Goal: Task Accomplishment & Management: Manage account settings

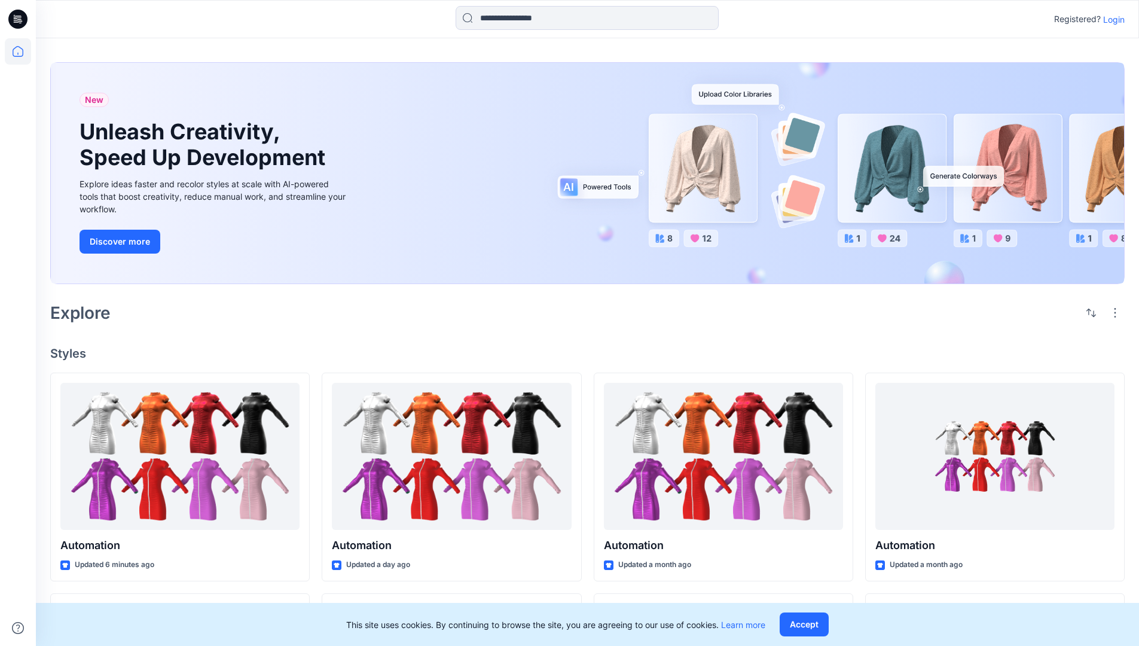
click at [1111, 19] on p "Login" at bounding box center [1114, 19] width 22 height 13
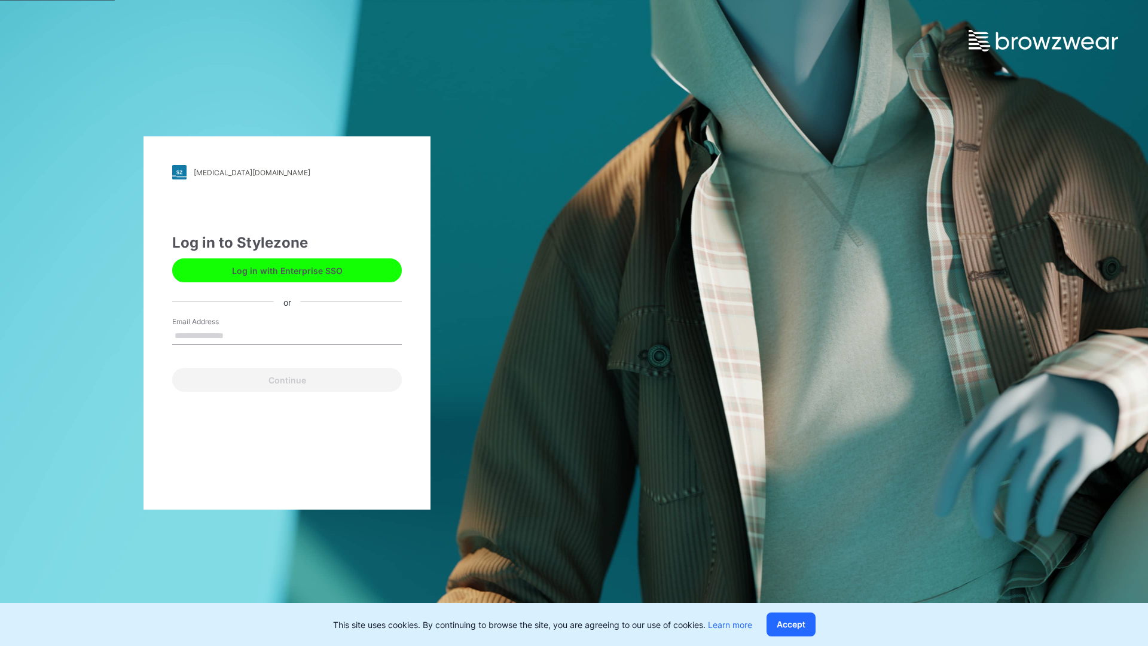
click at [236, 335] on input "Email Address" at bounding box center [287, 336] width 230 height 18
type input "**********"
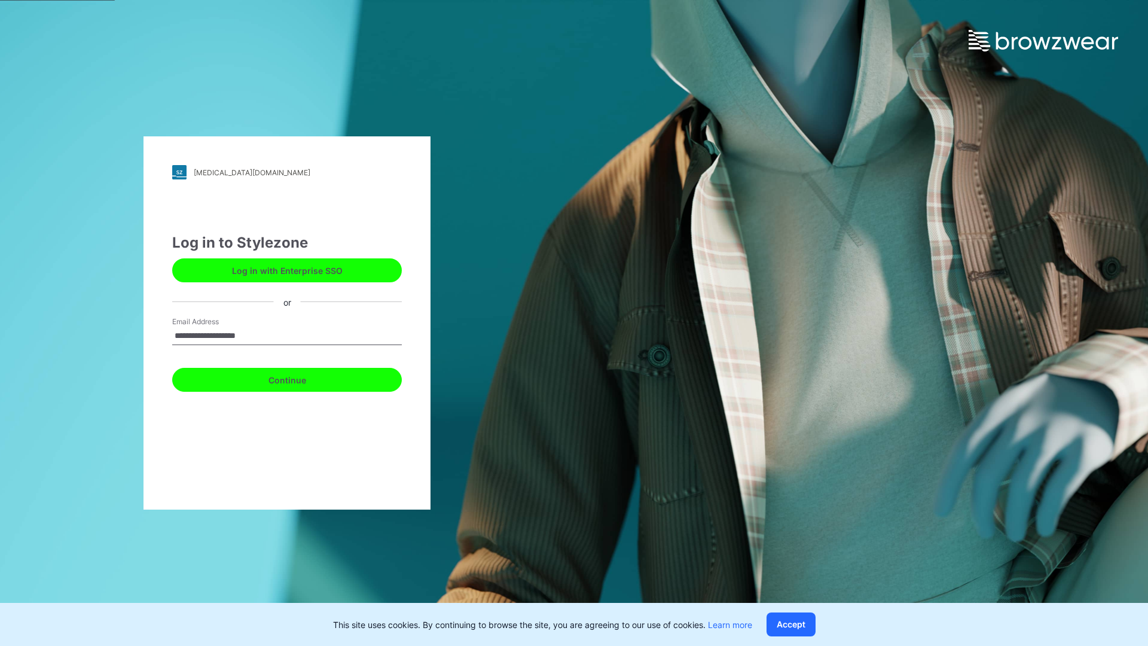
click at [300, 378] on button "Continue" at bounding box center [287, 380] width 230 height 24
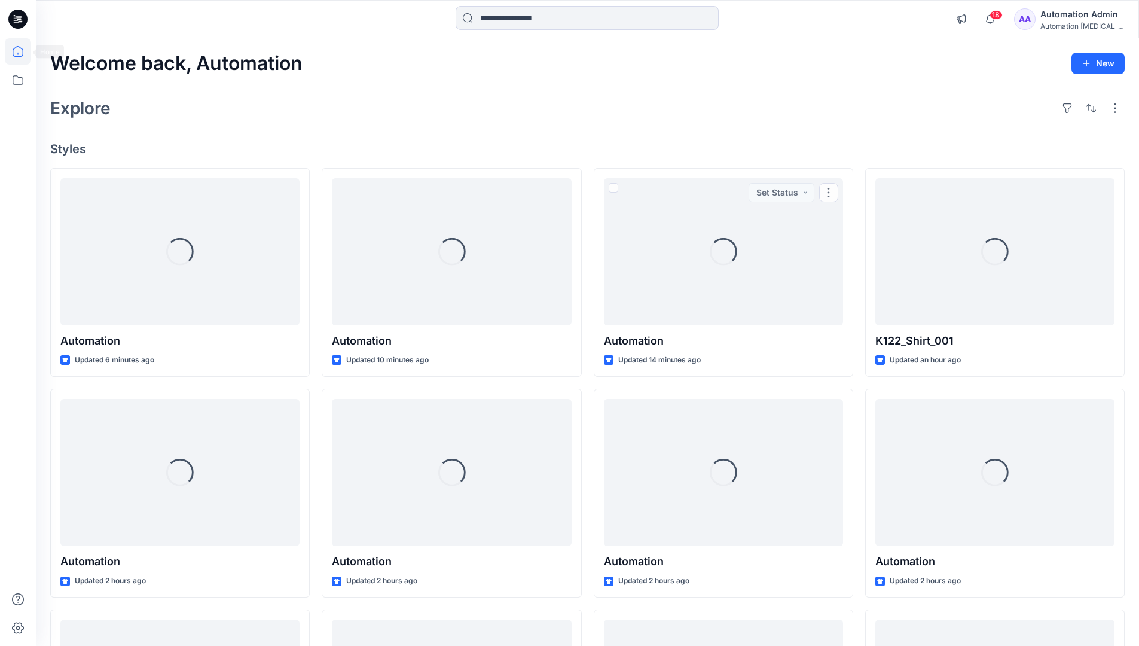
click at [23, 51] on icon at bounding box center [18, 51] width 11 height 11
click at [20, 78] on icon at bounding box center [18, 80] width 26 height 26
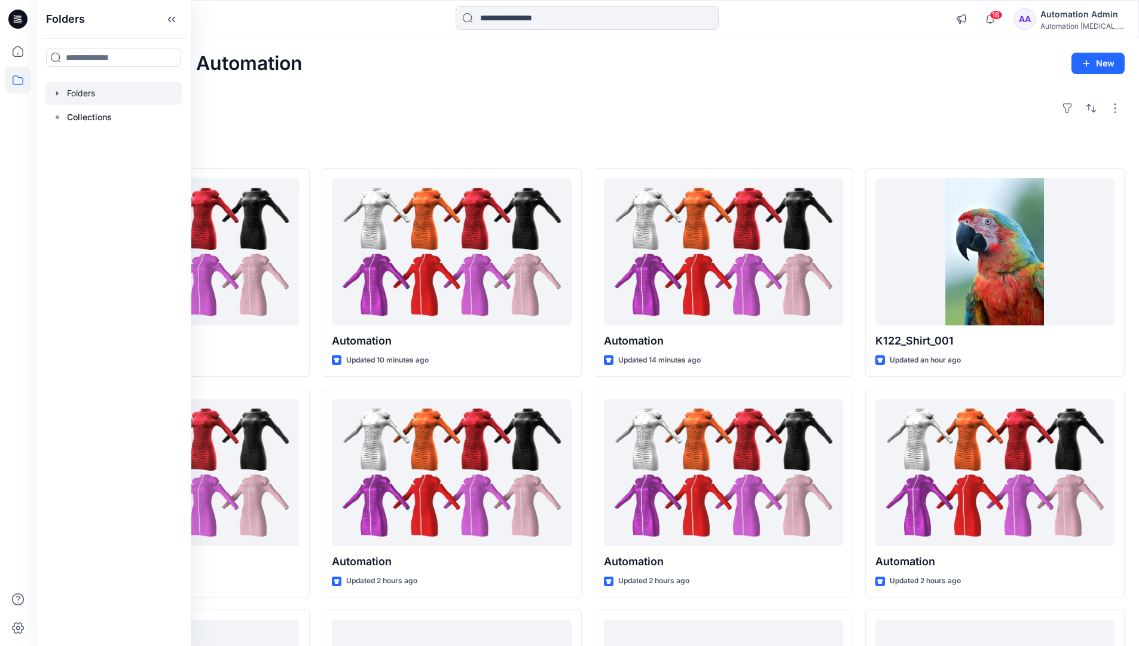
click at [92, 92] on div at bounding box center [113, 93] width 136 height 24
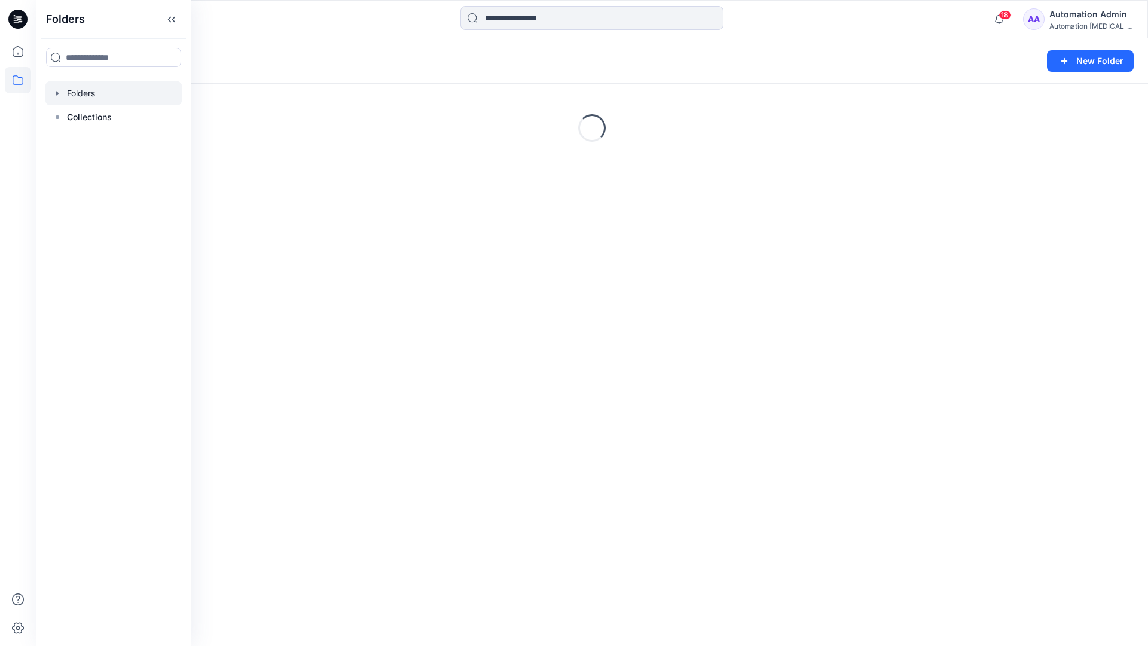
click at [429, 365] on div "Folders New Folder Loading..." at bounding box center [592, 342] width 1112 height 608
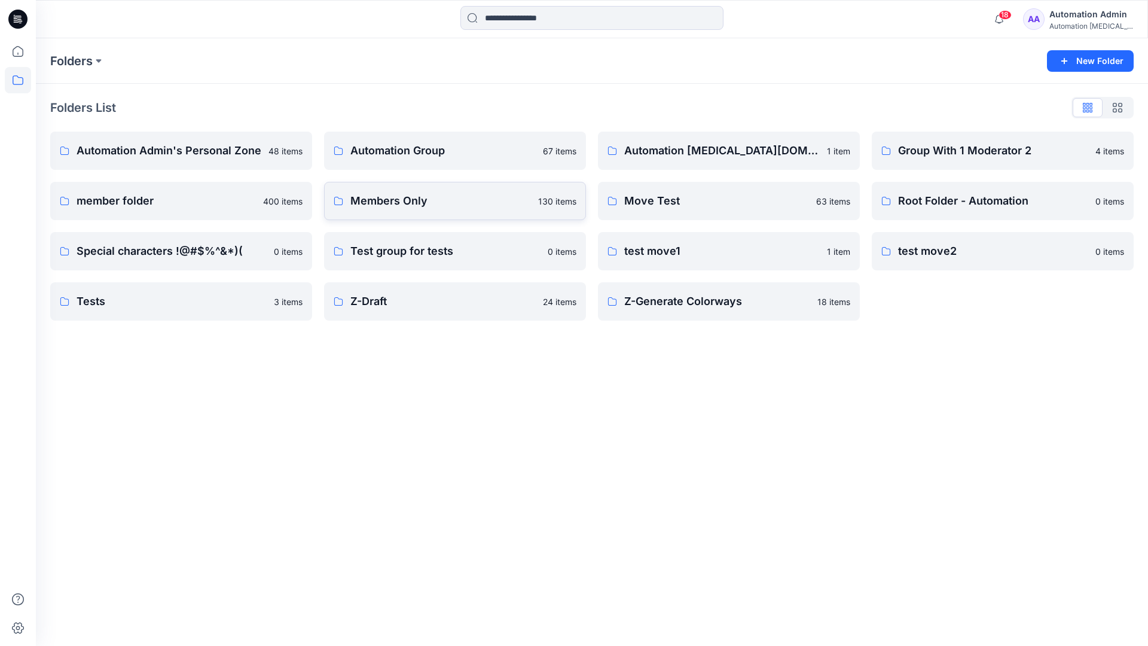
click at [452, 213] on link "Members Only 130 items" at bounding box center [455, 201] width 262 height 38
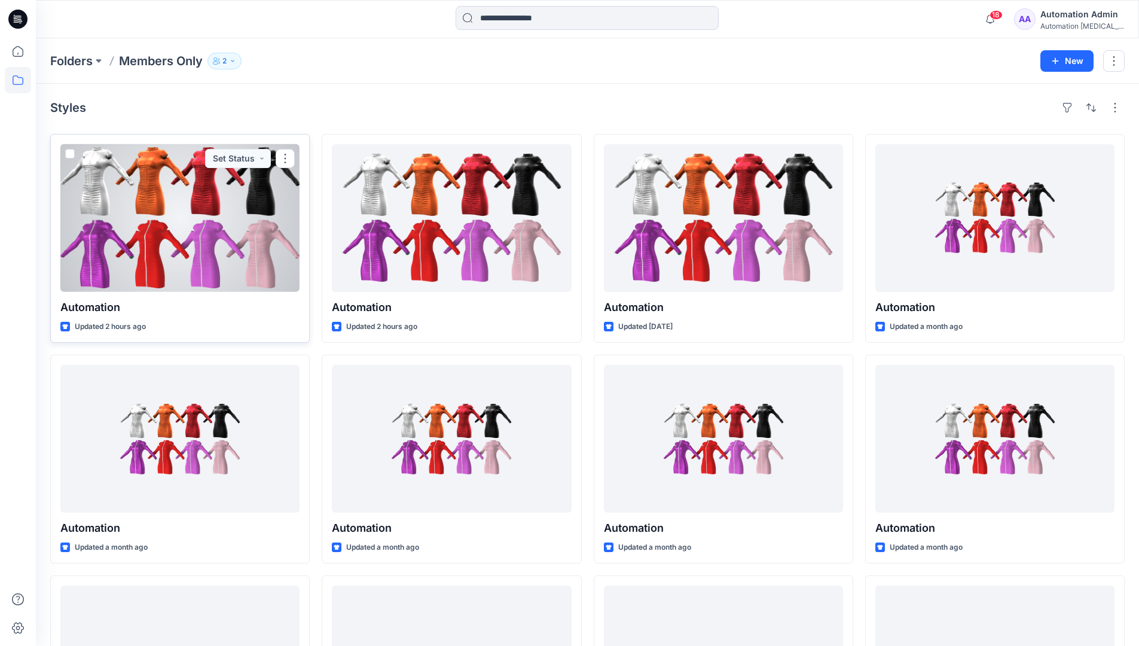
click at [71, 155] on span at bounding box center [70, 154] width 10 height 10
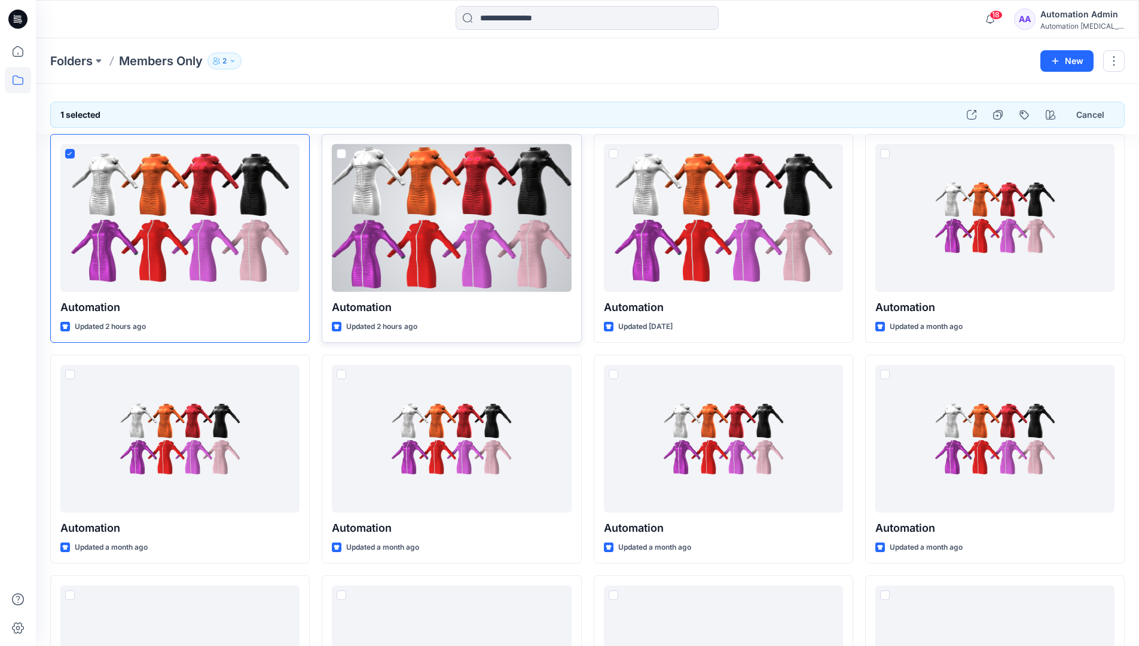
click at [339, 155] on span at bounding box center [342, 154] width 10 height 10
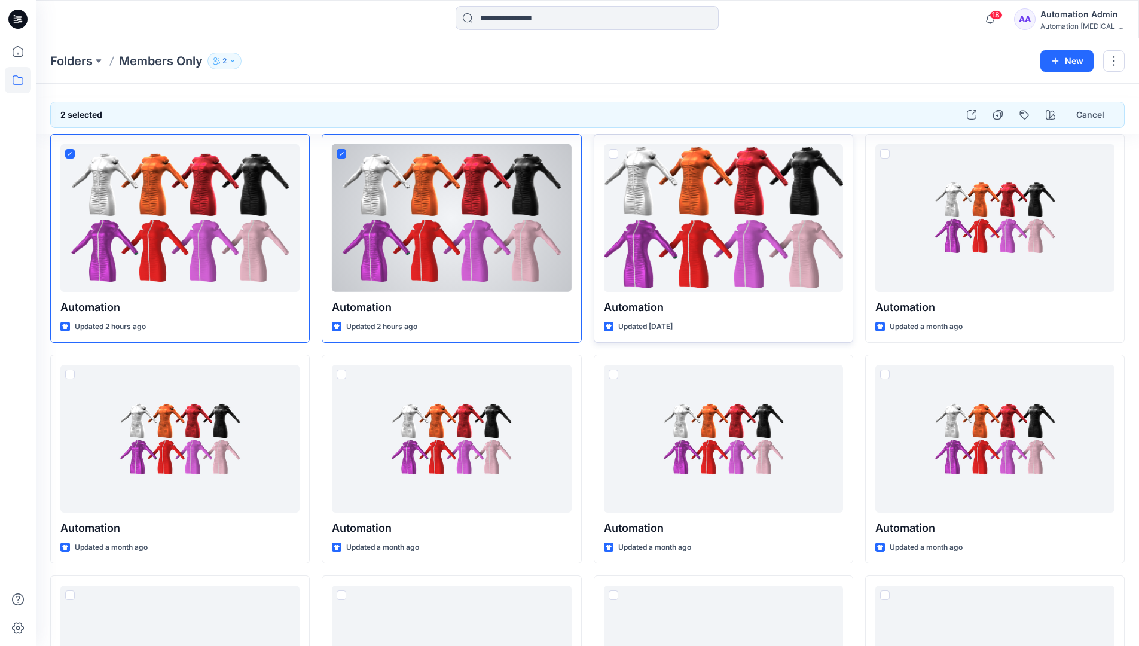
click at [614, 157] on span at bounding box center [614, 154] width 10 height 10
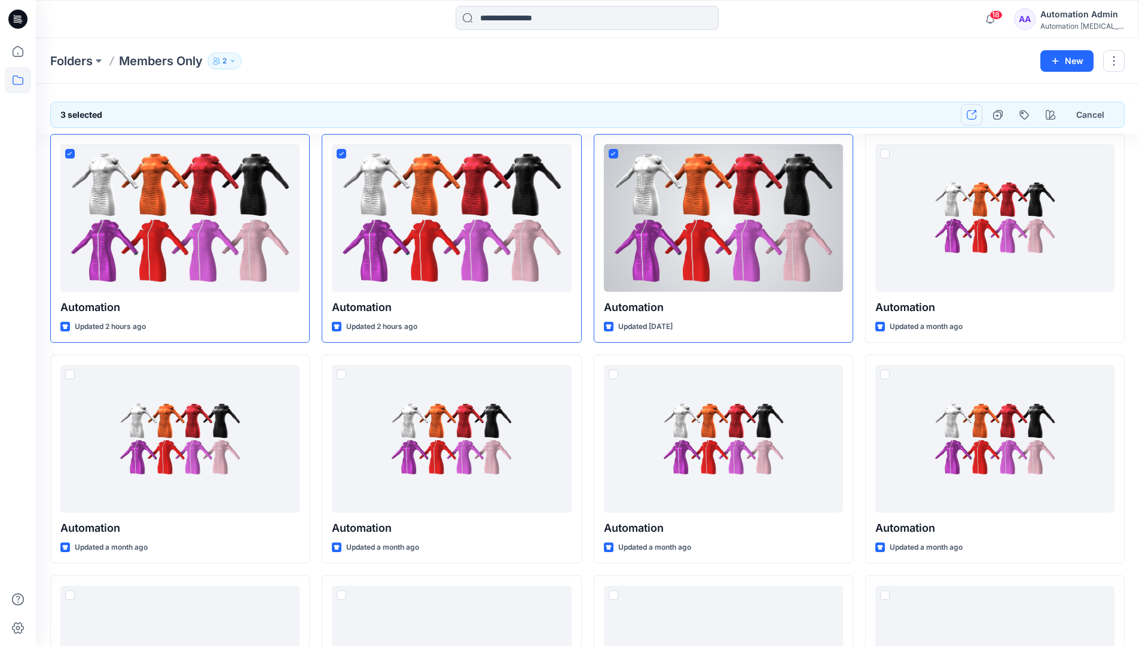
click at [972, 114] on icon "button" at bounding box center [972, 115] width 10 height 10
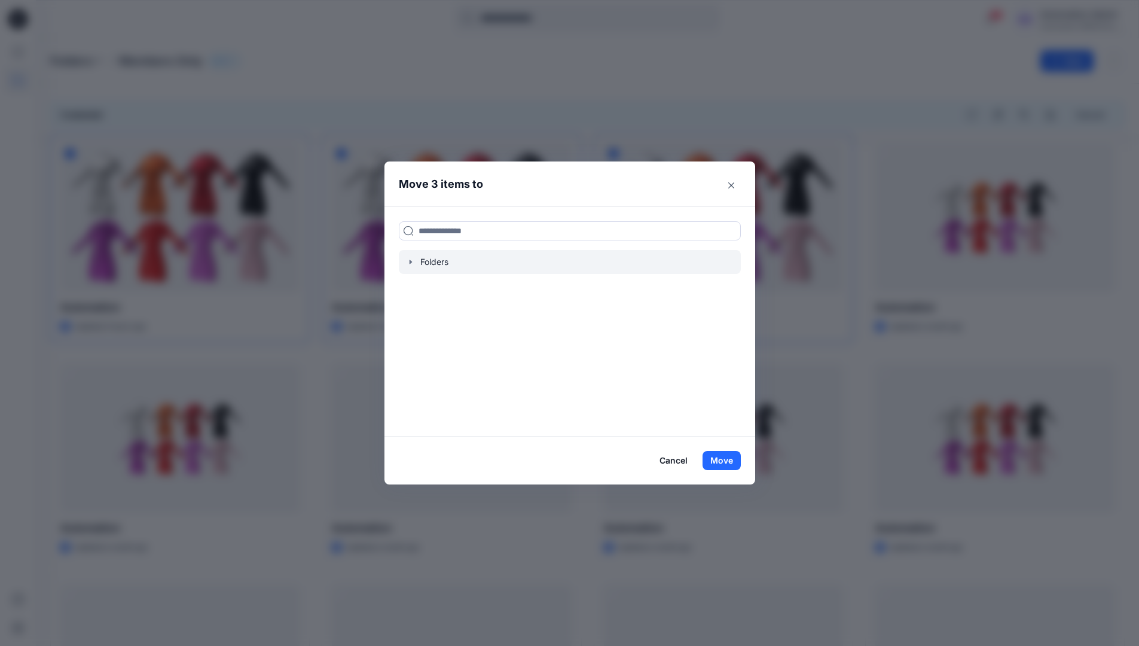
click at [416, 262] on icon "button" at bounding box center [411, 262] width 10 height 10
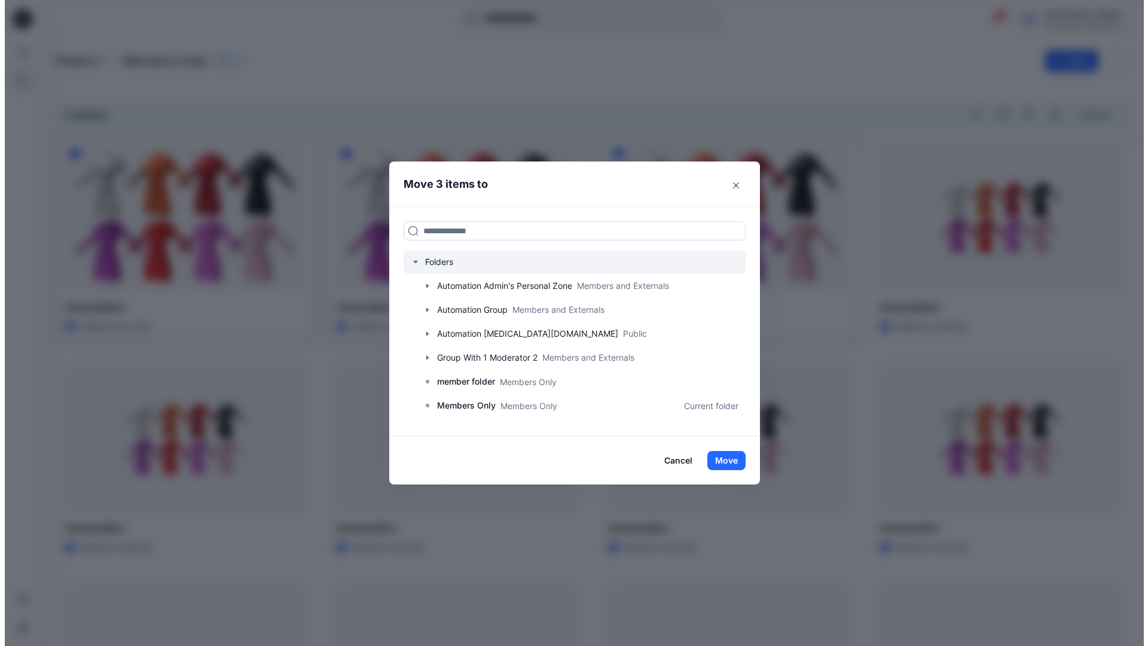
scroll to position [211, 0]
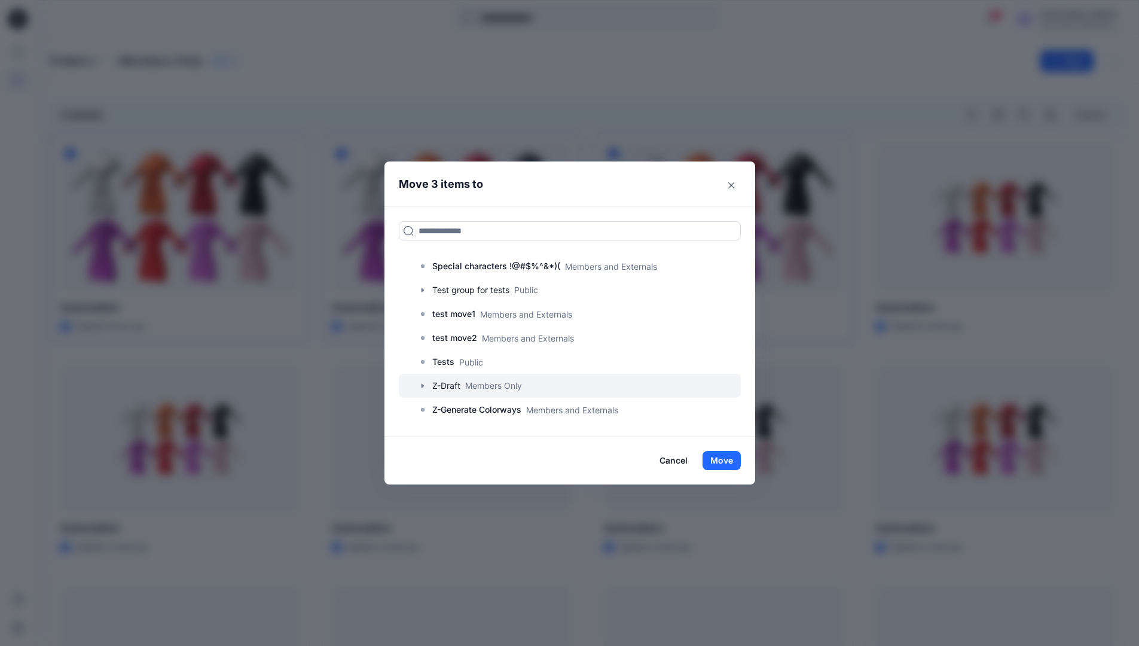
click at [425, 386] on icon "button" at bounding box center [423, 386] width 10 height 10
click at [473, 411] on p "A-Draft" at bounding box center [458, 409] width 29 height 14
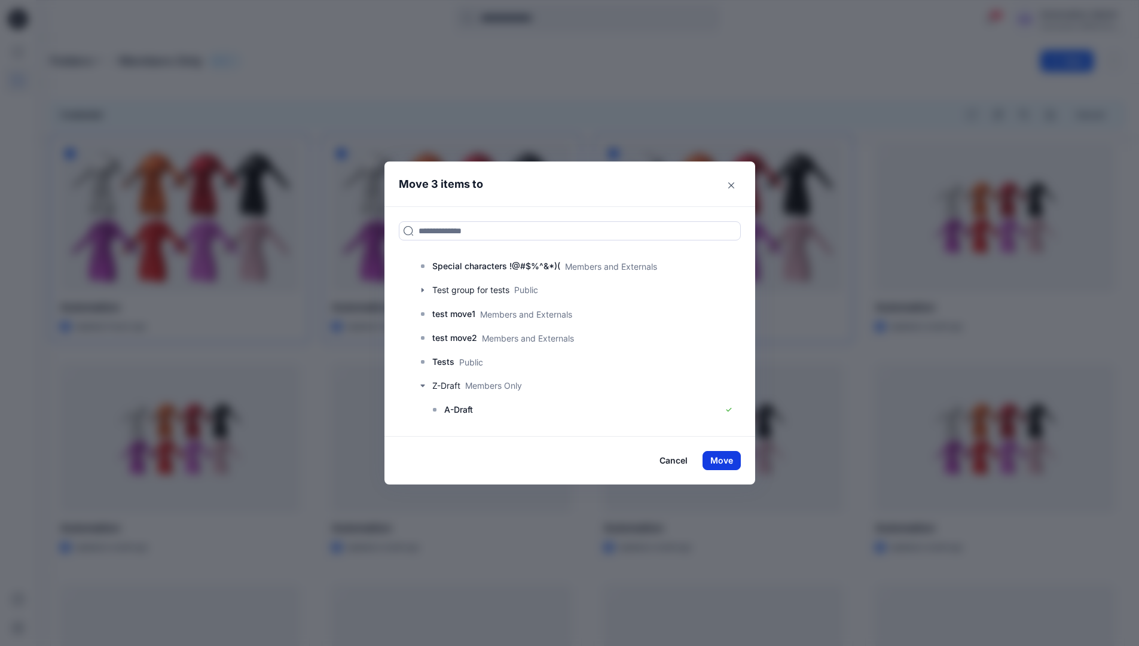
click at [734, 459] on button "Move" at bounding box center [722, 460] width 38 height 19
click at [63, 62] on p "Folders" at bounding box center [71, 61] width 42 height 17
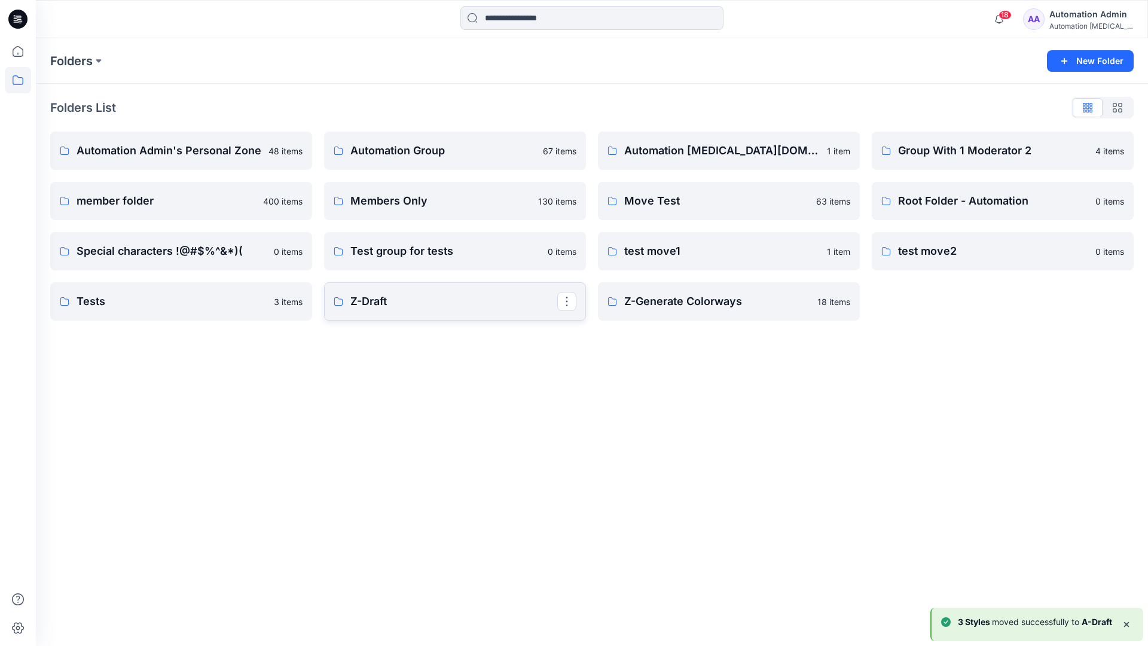
click at [480, 312] on link "Z-Draft" at bounding box center [455, 301] width 262 height 38
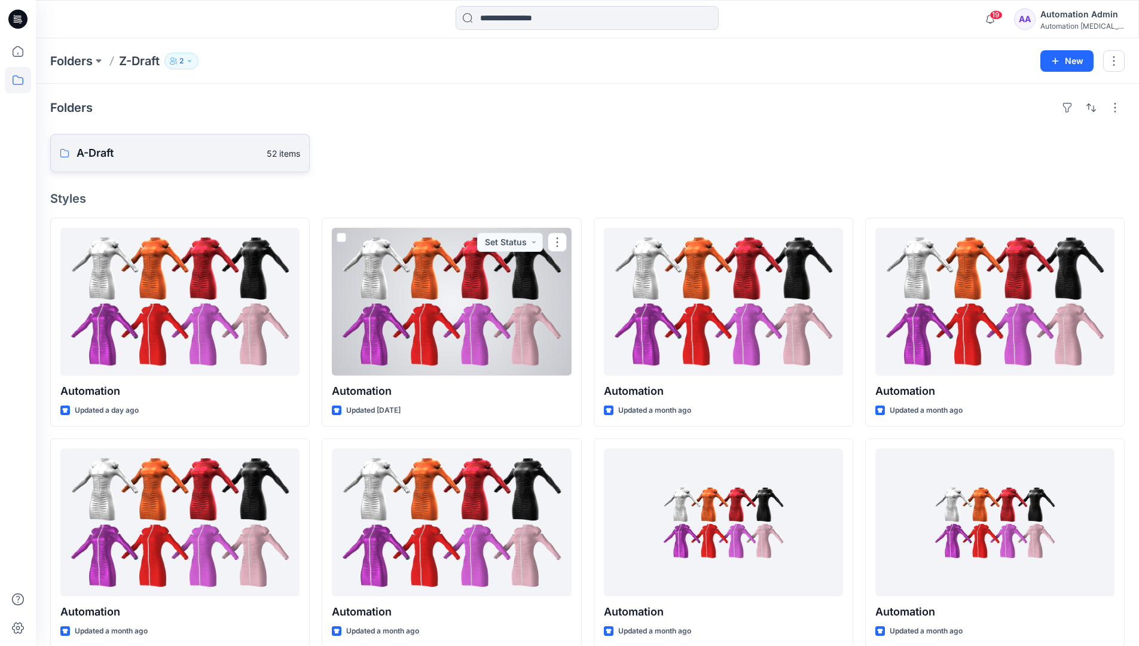
click at [131, 157] on p "A-Draft" at bounding box center [168, 153] width 183 height 17
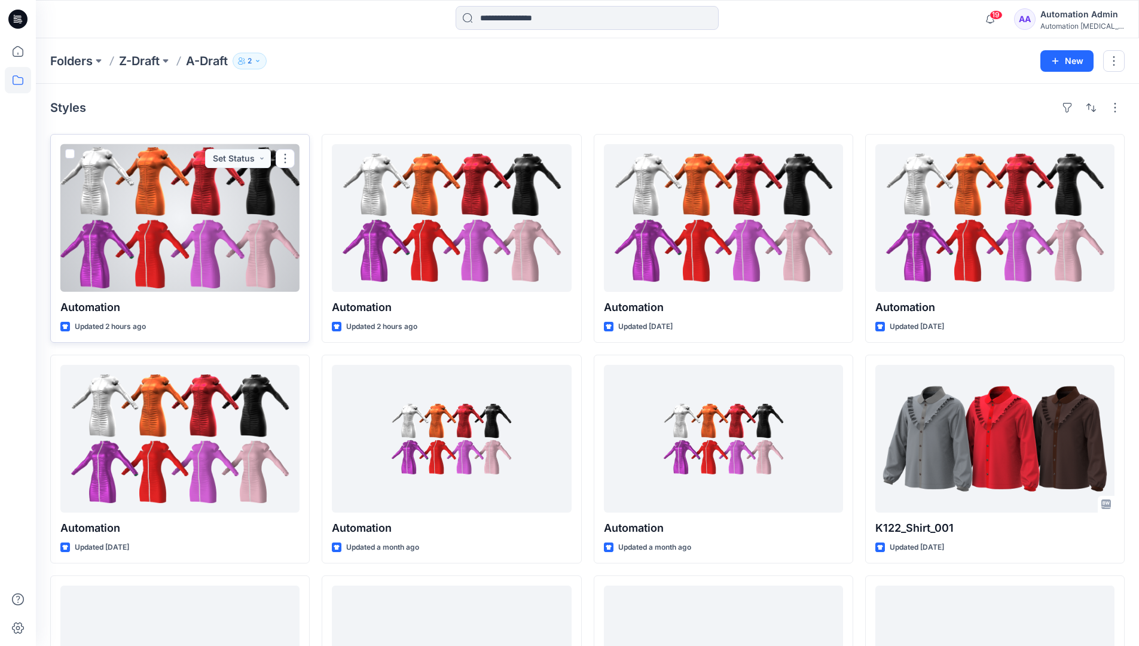
click at [69, 157] on span at bounding box center [70, 154] width 10 height 10
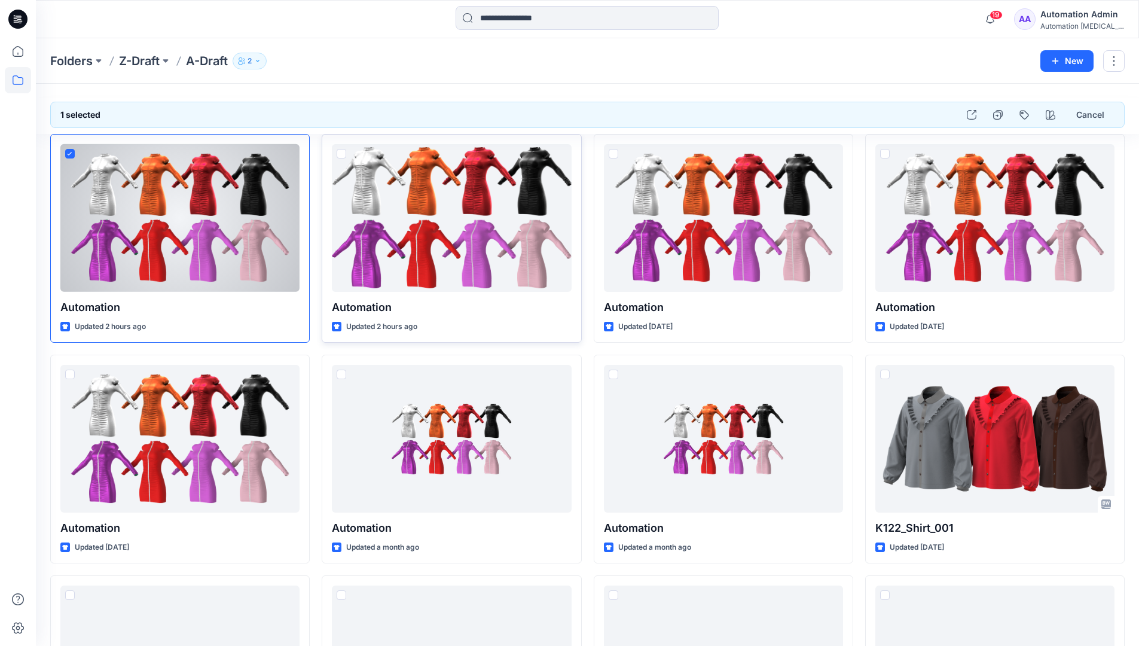
click at [341, 156] on span at bounding box center [342, 154] width 10 height 10
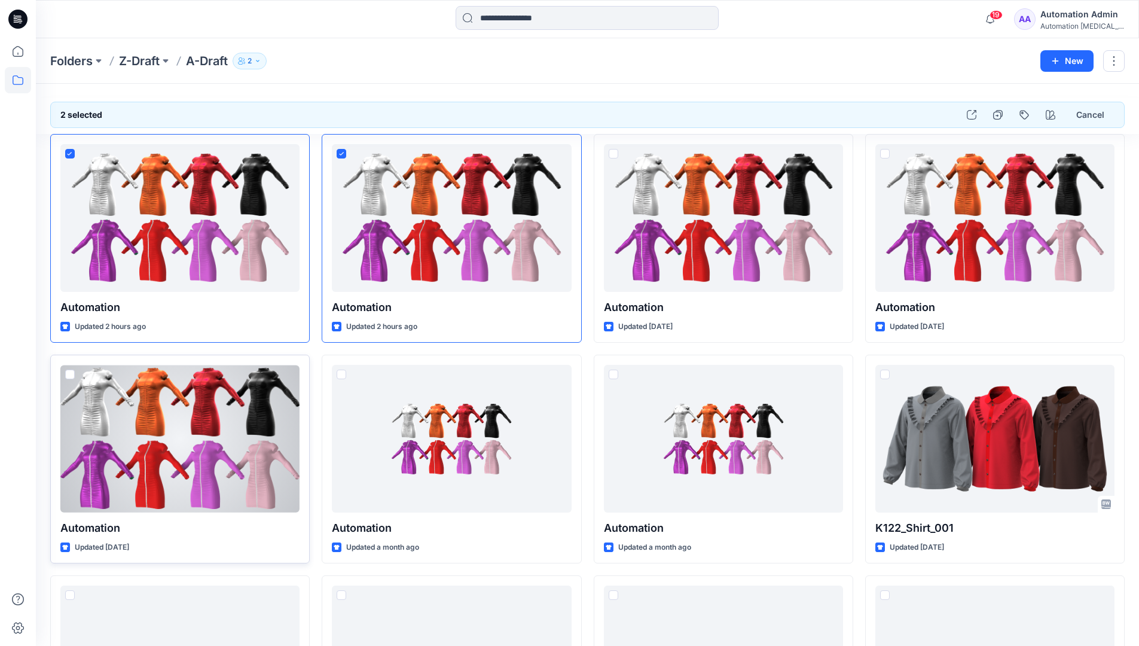
click at [71, 377] on span at bounding box center [70, 375] width 10 height 10
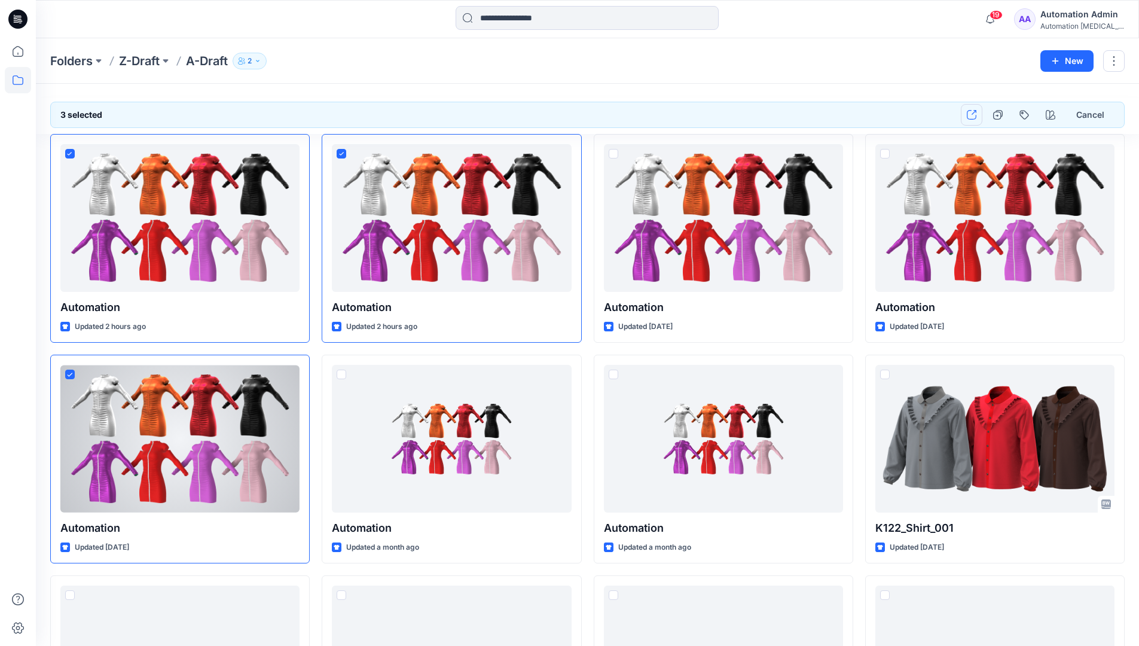
click at [975, 120] on button "button" at bounding box center [972, 115] width 22 height 22
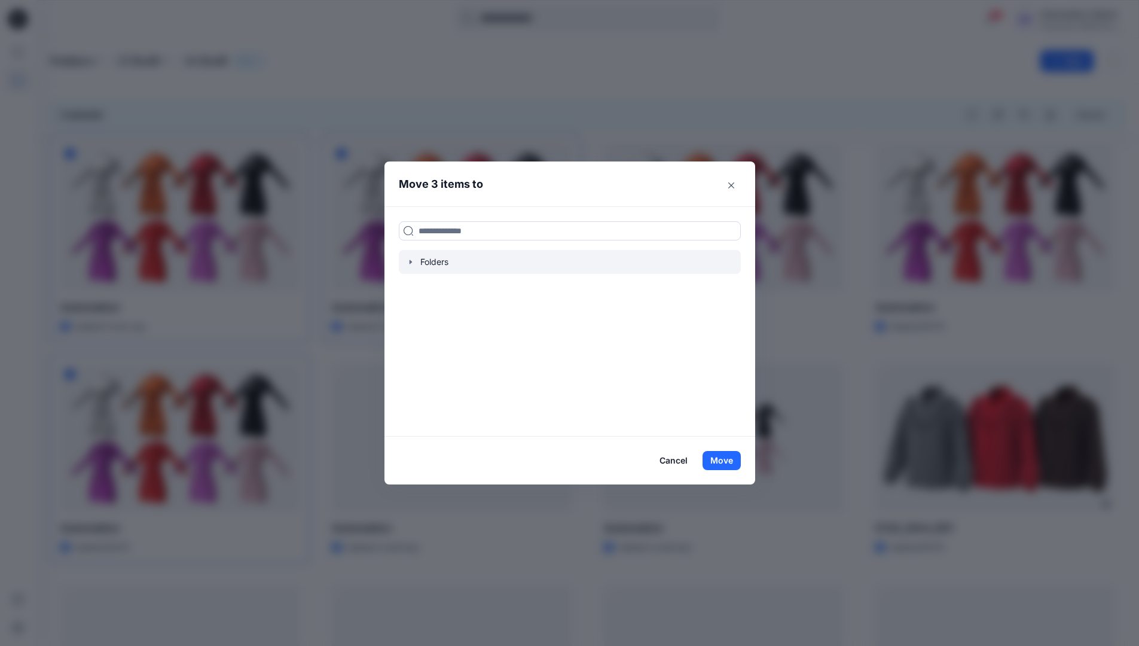
click at [411, 262] on icon "button" at bounding box center [410, 262] width 2 height 4
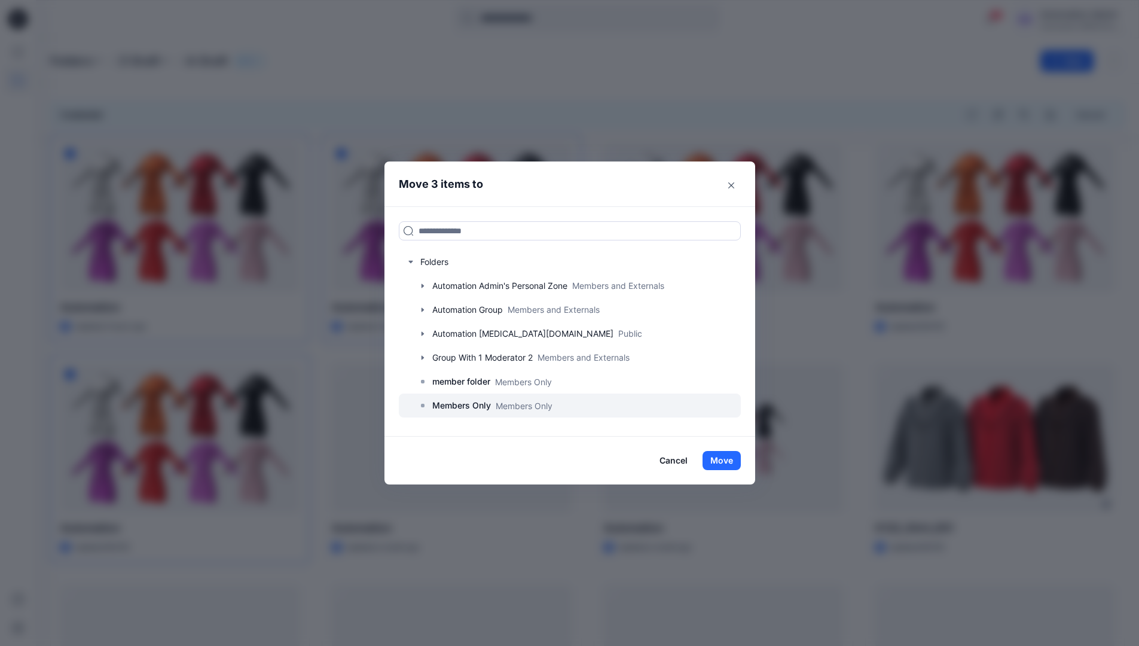
click at [468, 404] on p "Members Only" at bounding box center [461, 405] width 59 height 14
click at [727, 461] on button "Move" at bounding box center [722, 460] width 38 height 19
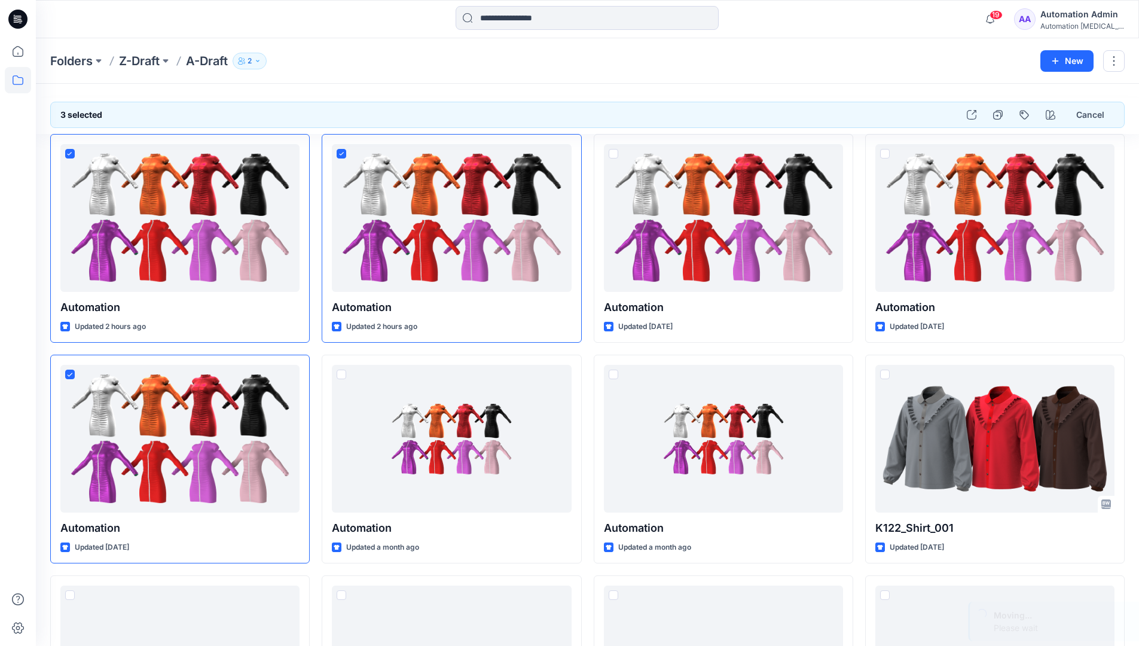
click at [1063, 21] on div "Automation Admin" at bounding box center [1083, 14] width 84 height 14
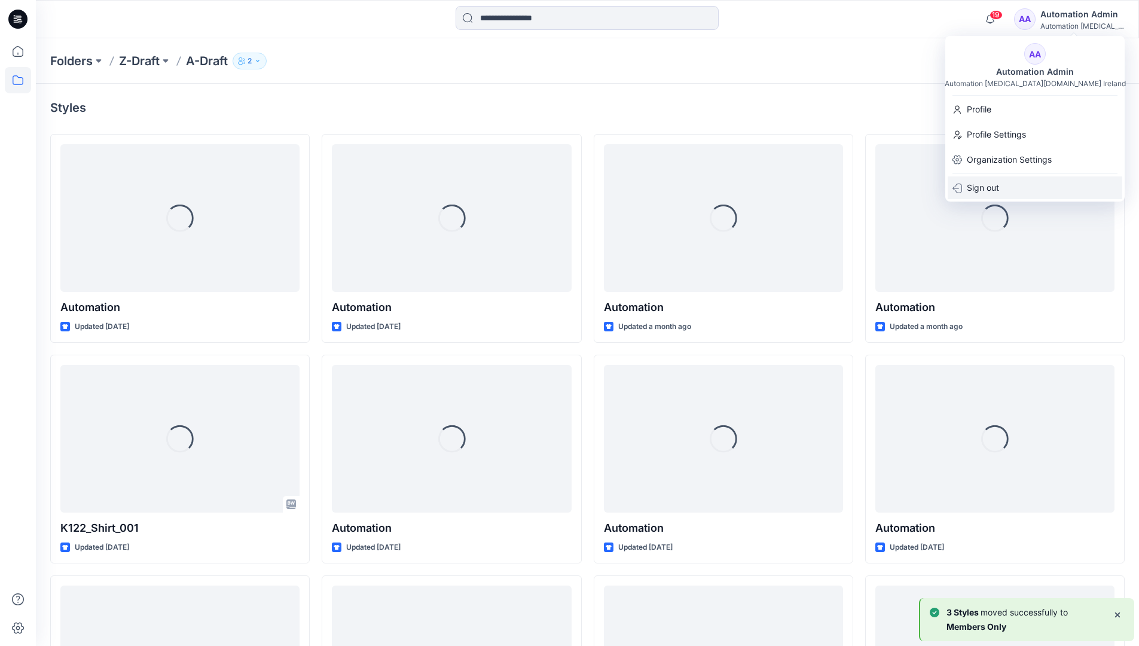
click at [1002, 181] on div "Sign out" at bounding box center [1035, 187] width 175 height 23
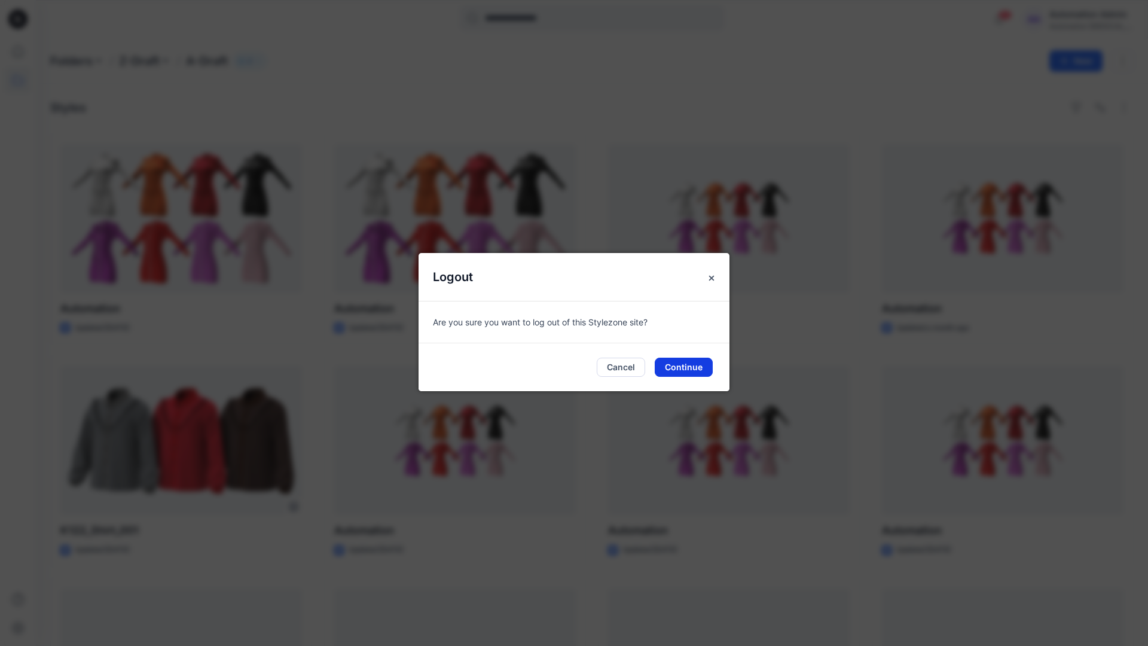
click at [675, 362] on button "Continue" at bounding box center [684, 367] width 58 height 19
